Goal: Learn about a topic

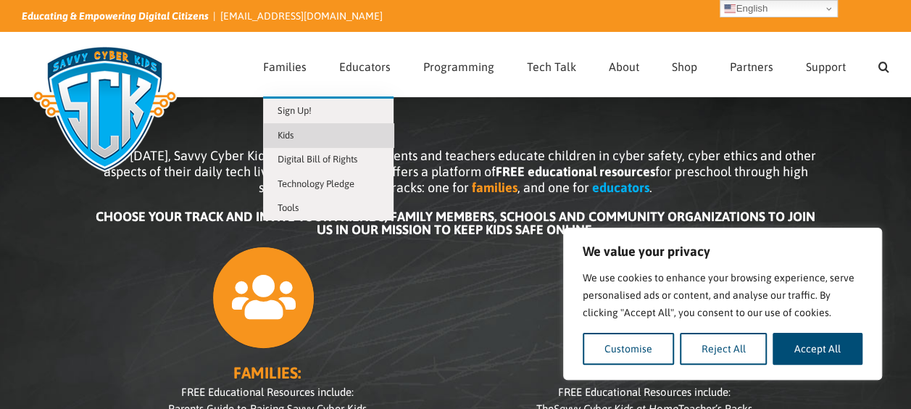
click at [294, 130] on span "Kids" at bounding box center [286, 135] width 16 height 11
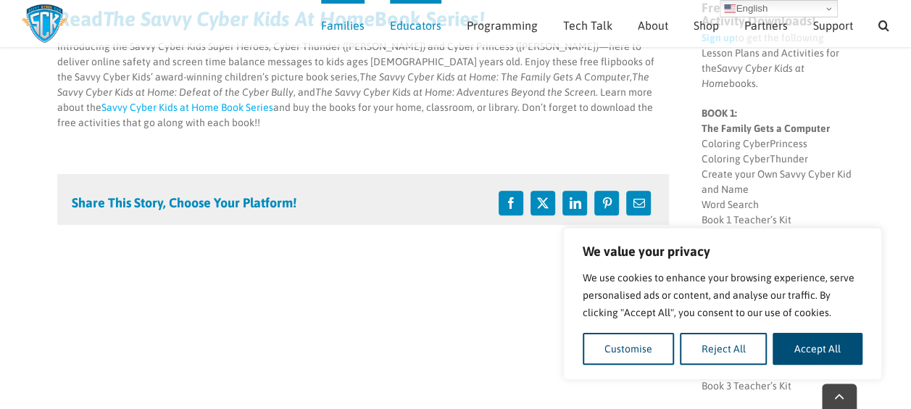
scroll to position [418, 0]
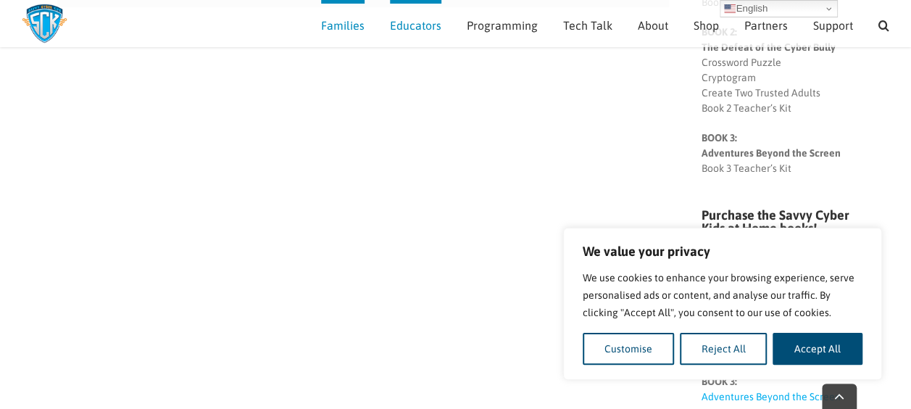
click at [815, 346] on button "Accept All" at bounding box center [818, 349] width 90 height 32
checkbox input "true"
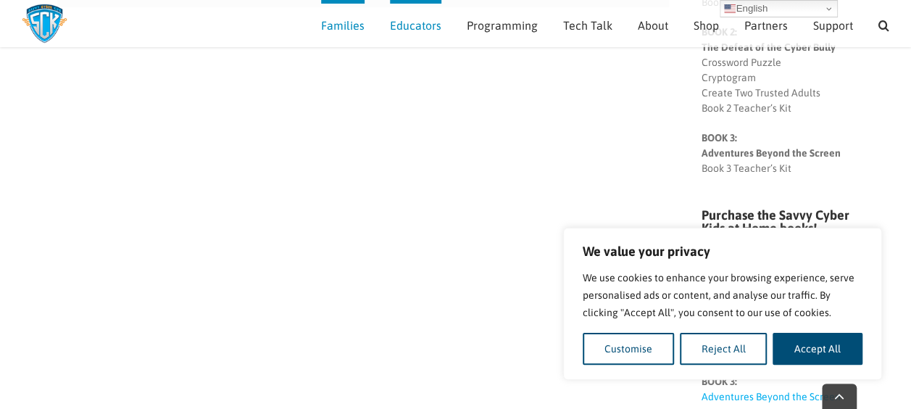
checkbox input "true"
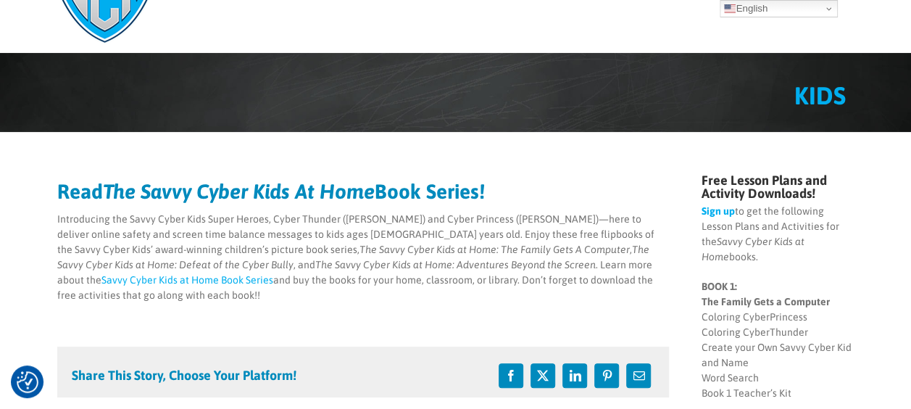
scroll to position [0, 0]
